Goal: Information Seeking & Learning: Learn about a topic

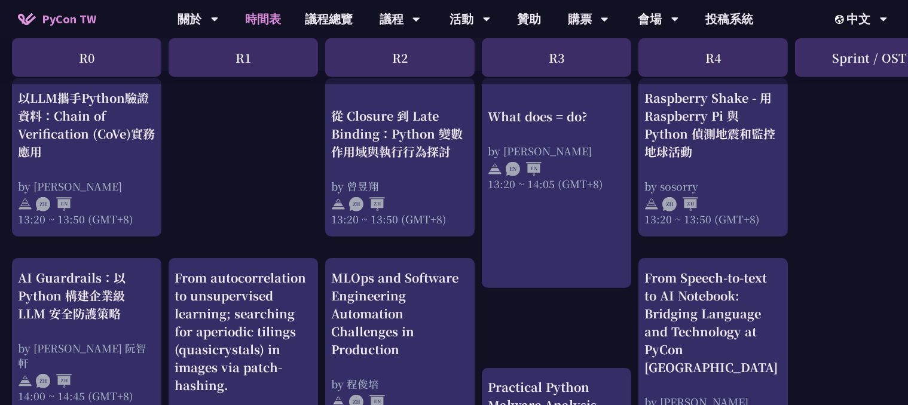
scroll to position [1076, 0]
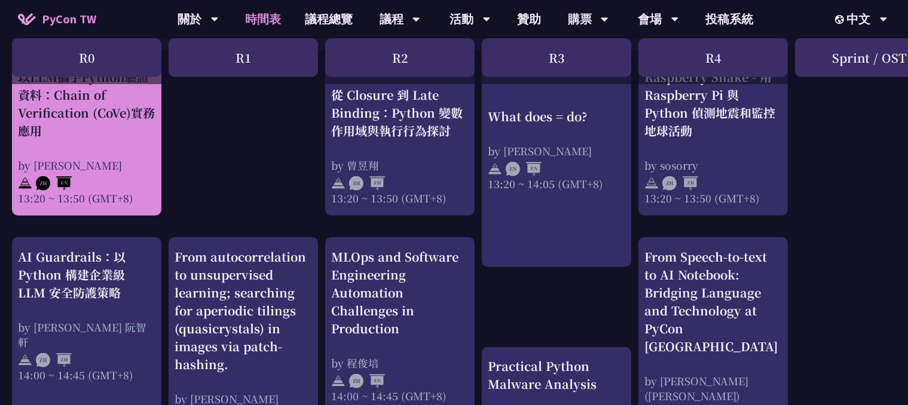
click at [114, 150] on div "以LLM攜手Python驗證資料：Chain of Verification (CoVe)實務應用 by Kevin Tseng 13:20 ~ 13:50 …" at bounding box center [86, 136] width 137 height 137
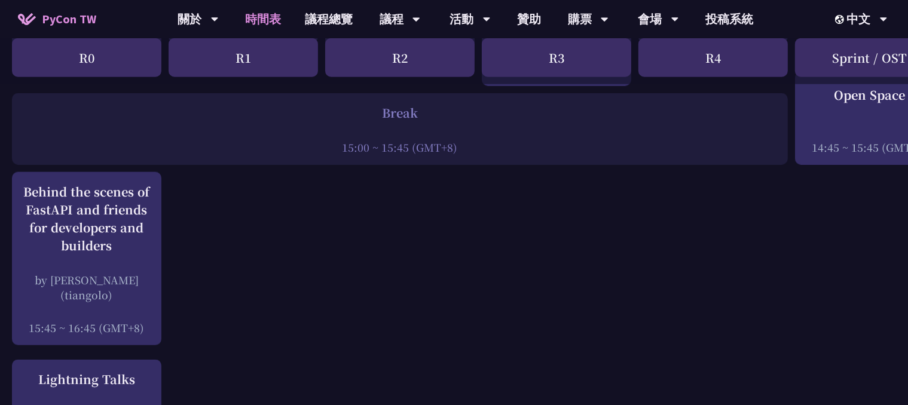
scroll to position [1494, 0]
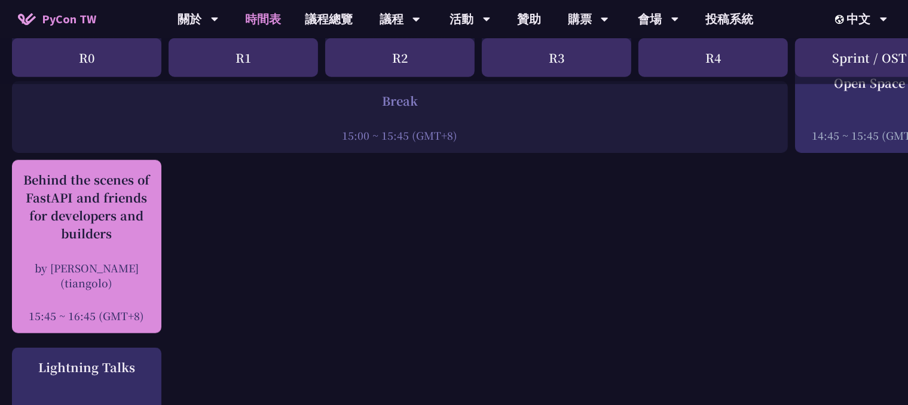
click at [126, 239] on div "Behind the scenes of FastAPI and friends for developers and builders" at bounding box center [86, 207] width 137 height 72
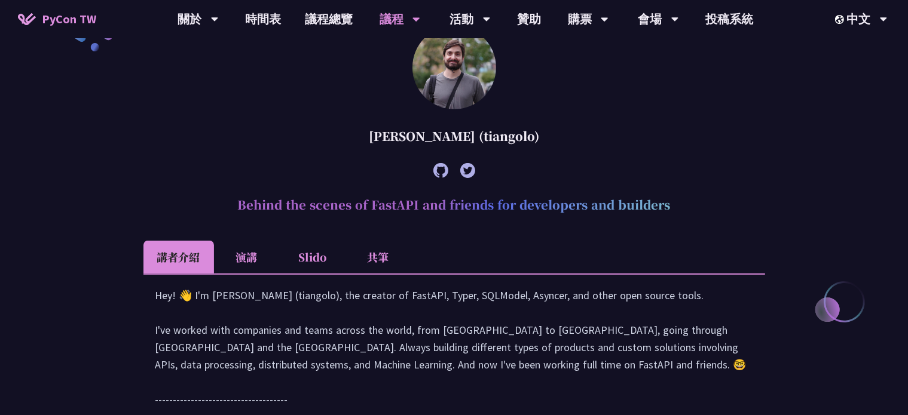
scroll to position [345, 0]
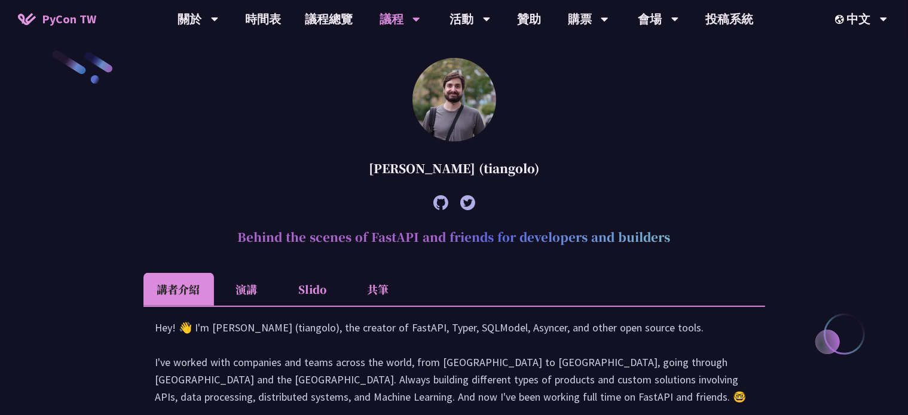
drag, startPoint x: 359, startPoint y: 166, endPoint x: 547, endPoint y: 171, distance: 188.3
click at [547, 171] on div "[PERSON_NAME] (tiangolo)" at bounding box center [454, 169] width 622 height 36
copy div "[PERSON_NAME] (tiangolo)"
click at [301, 138] on article "Sebastián Ramírez (tiangolo) Behind the scenes of FastAPI and friends for devel…" at bounding box center [454, 278] width 622 height 441
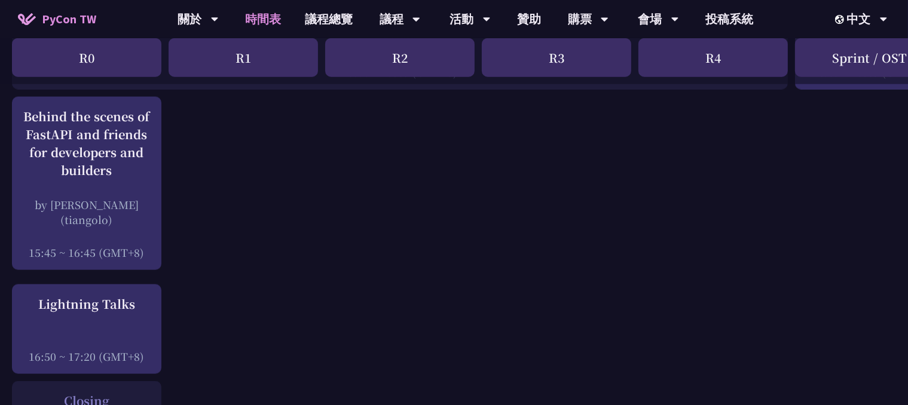
scroll to position [1494, 0]
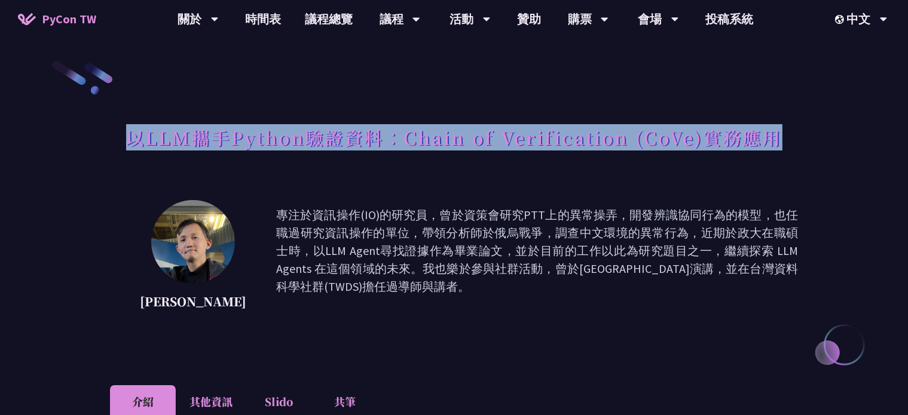
drag, startPoint x: 128, startPoint y: 142, endPoint x: 854, endPoint y: 140, distance: 726.2
copy h1 "以LLM攜手Python驗證資料：Chain of Verification (CoVe)實務應用"
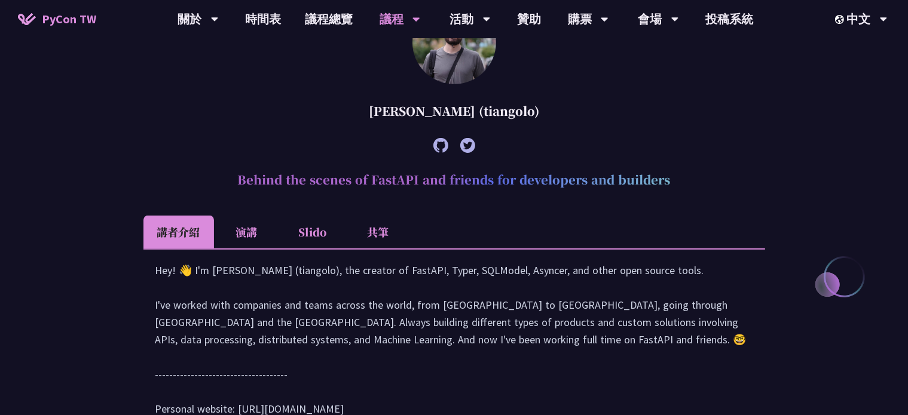
drag, startPoint x: 238, startPoint y: 180, endPoint x: 703, endPoint y: 189, distance: 464.5
click at [703, 189] on h2 "Behind the scenes of FastAPI and friends for developers and builders" at bounding box center [454, 180] width 622 height 36
copy h2 "Behind the scenes of FastAPI and friends for developers and builders"
